Goal: Obtain resource: Download file/media

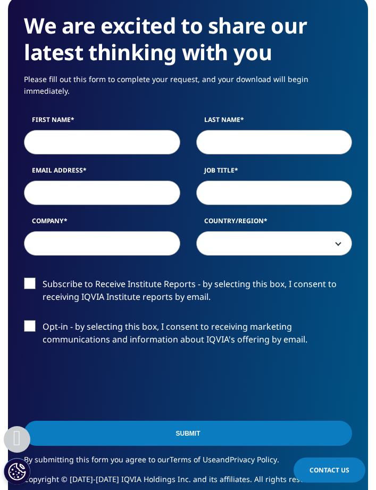
scroll to position [570, 0]
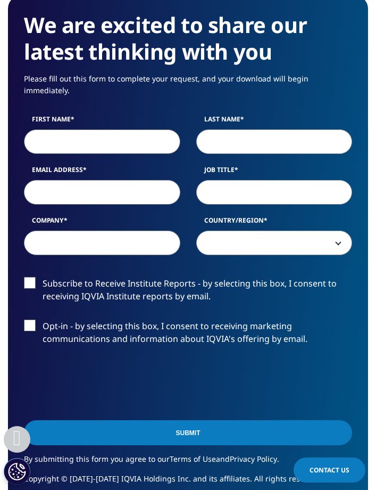
click at [112, 141] on input "First Name" at bounding box center [102, 141] width 156 height 24
type input "[PERSON_NAME]"
select select "[GEOGRAPHIC_DATA]"
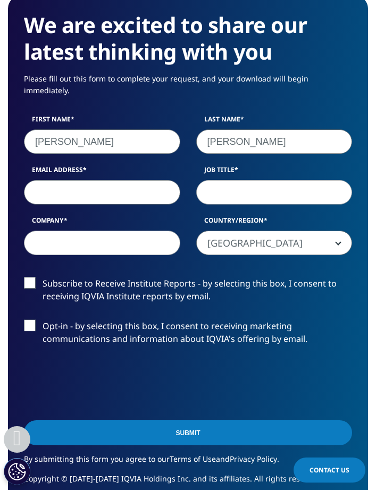
click at [100, 180] on input "Email Address" at bounding box center [102, 192] width 156 height 24
type input "[PERSON_NAME][EMAIL_ADDRESS][PERSON_NAME][DOMAIN_NAME]"
click at [214, 180] on input "Job Title" at bounding box center [274, 192] width 156 height 24
type input "Student"
click at [125, 236] on input "Company" at bounding box center [102, 242] width 156 height 24
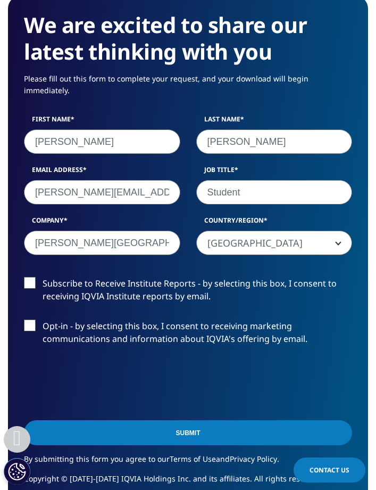
type input "[PERSON_NAME][GEOGRAPHIC_DATA][US_STATE]"
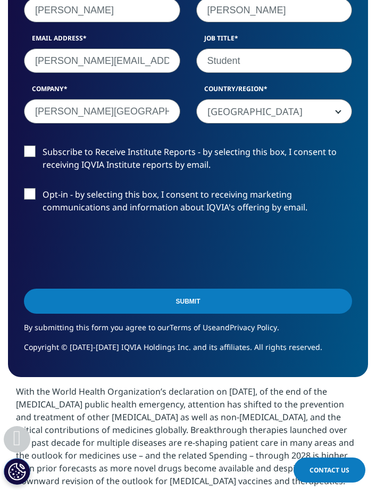
click at [139, 288] on input "Submit" at bounding box center [188, 300] width 328 height 25
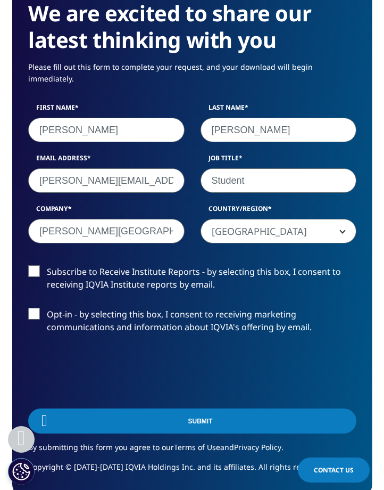
scroll to position [5, 5]
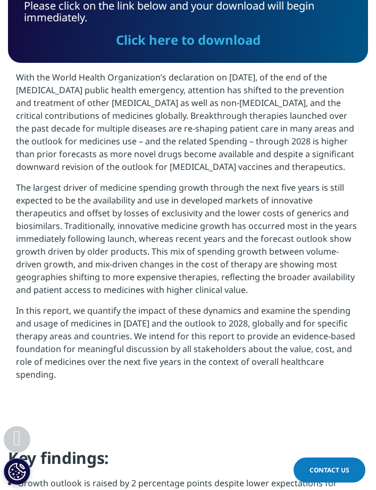
click at [214, 44] on link "Click here to download" at bounding box center [188, 40] width 145 height 18
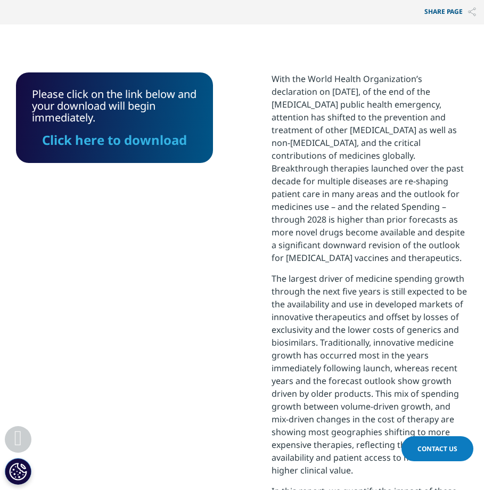
scroll to position [574, 452]
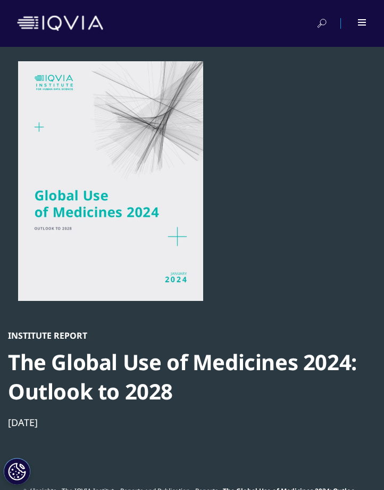
scroll to position [436, 368]
